Goal: Find specific page/section

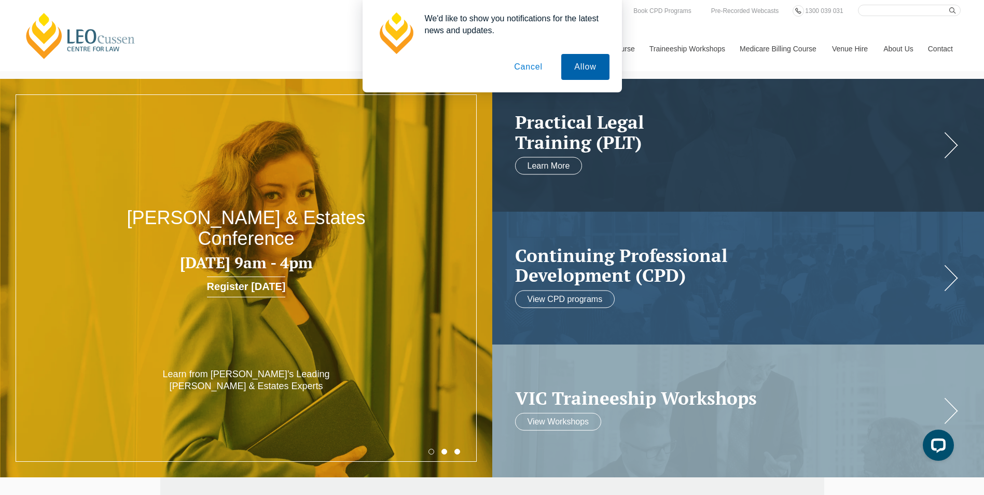
click at [576, 57] on button "Allow" at bounding box center [585, 67] width 48 height 26
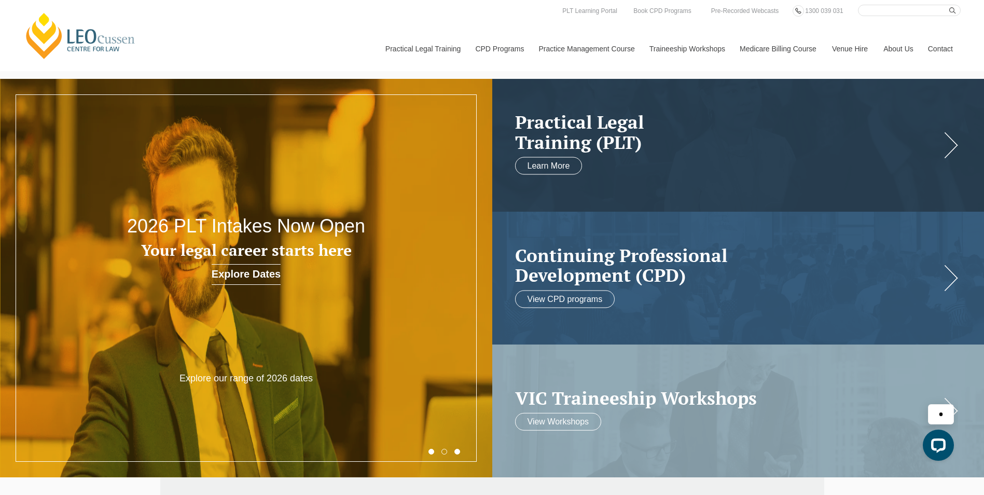
click at [922, 11] on input "Search here" at bounding box center [909, 10] width 103 height 11
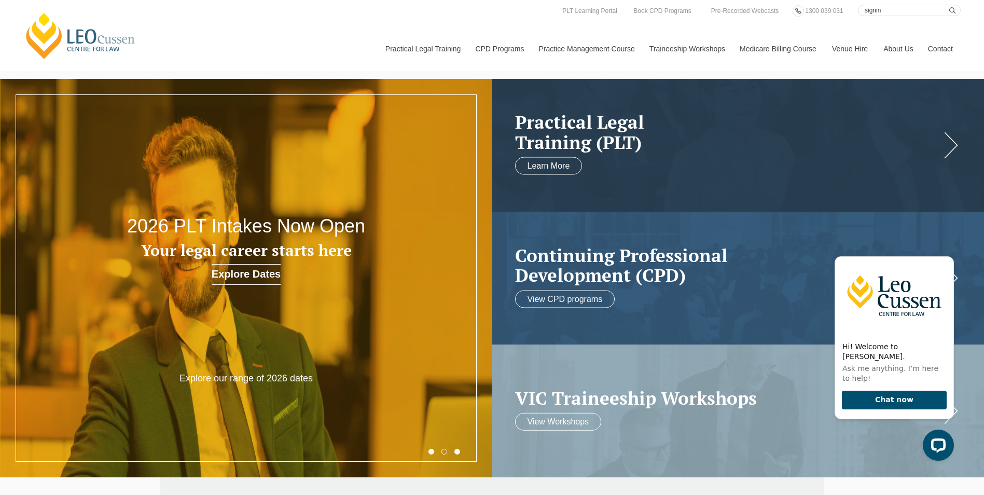
type input "signin"
click at [949, 5] on button "submit" at bounding box center [954, 10] width 11 height 11
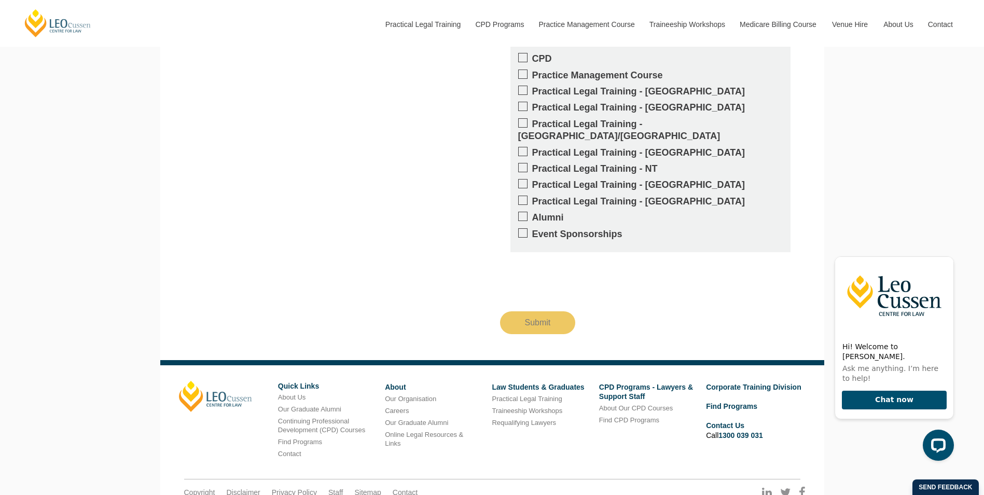
scroll to position [1874, 0]
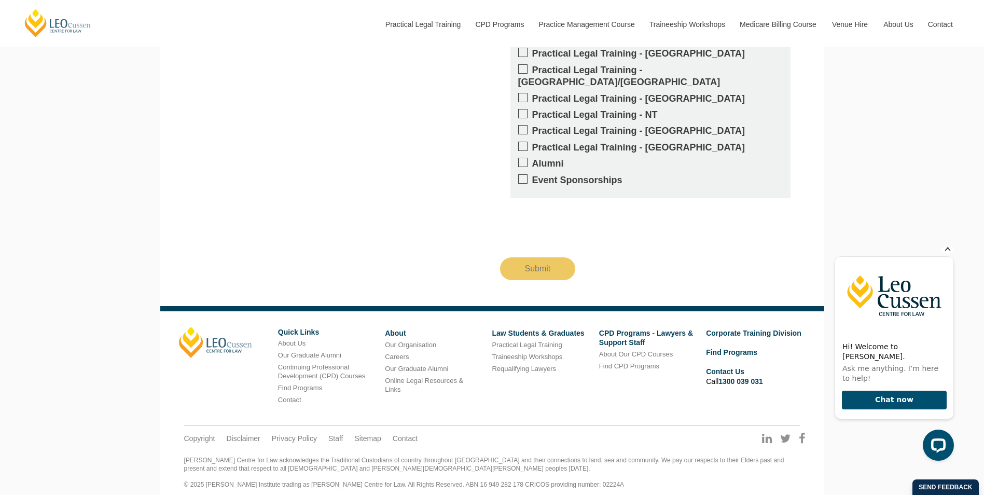
click at [945, 254] on icon "Hide greeting" at bounding box center [947, 248] width 12 height 12
